Goal: Navigation & Orientation: Understand site structure

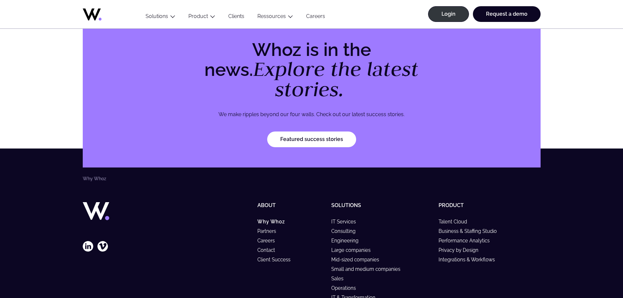
scroll to position [2045, 0]
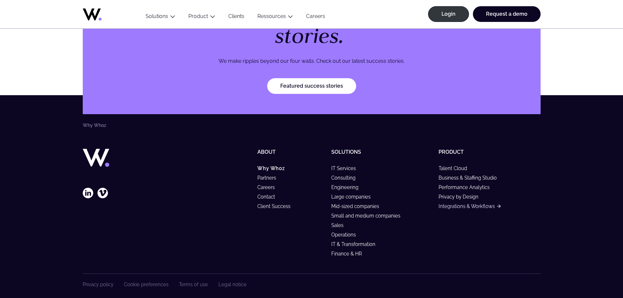
click at [473, 203] on link "Integrations & Workflows" at bounding box center [469, 206] width 62 height 6
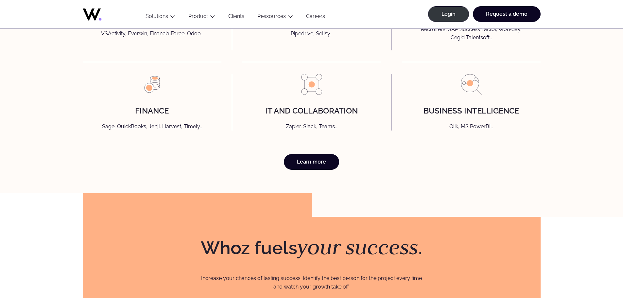
scroll to position [1846, 0]
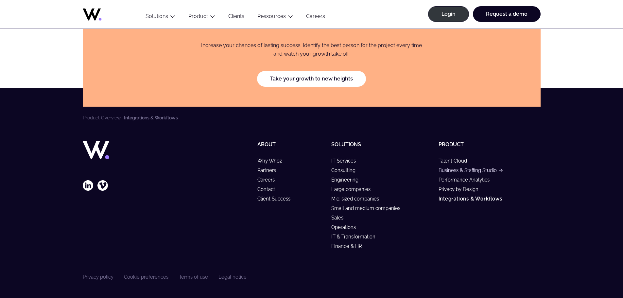
click at [465, 169] on link "Business & Staffing Studio" at bounding box center [470, 170] width 64 height 6
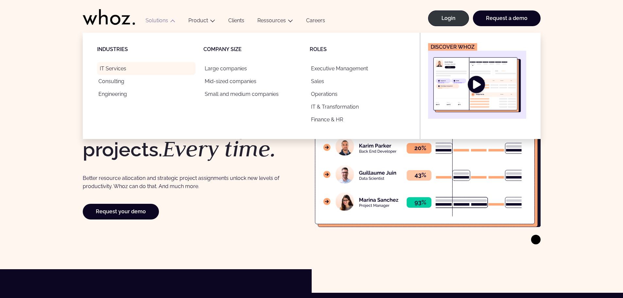
click at [120, 66] on link "IT Services" at bounding box center [146, 68] width 98 height 13
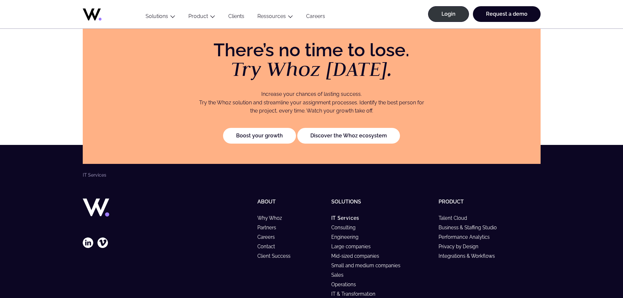
scroll to position [1504, 0]
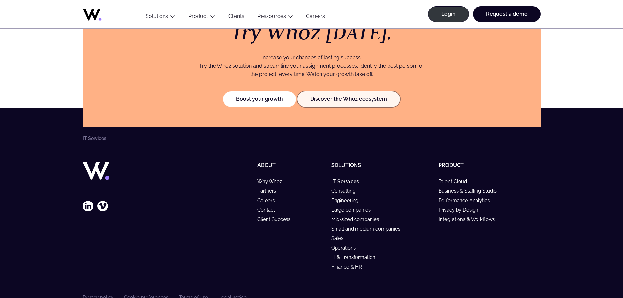
click at [347, 91] on link "Discover the Whoz ecosystem" at bounding box center [348, 99] width 103 height 16
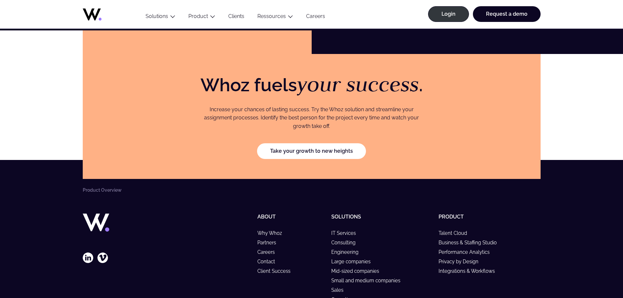
scroll to position [1185, 0]
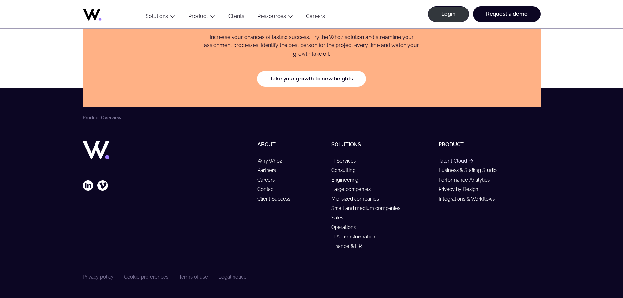
click at [452, 162] on link "Talent Cloud" at bounding box center [455, 161] width 34 height 6
